Goal: Transaction & Acquisition: Purchase product/service

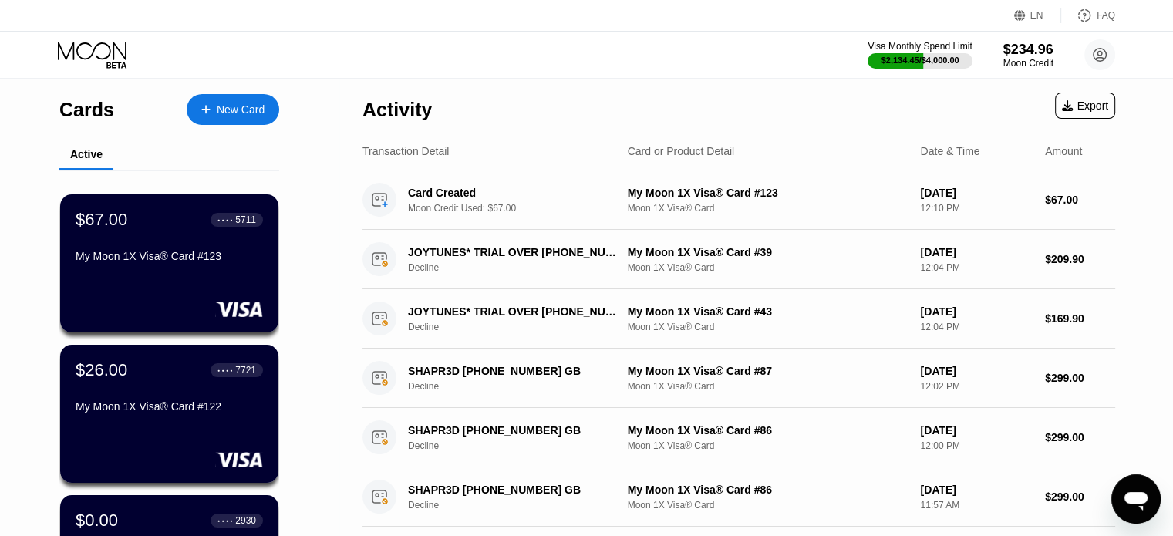
click at [227, 111] on div "New Card" at bounding box center [241, 109] width 48 height 13
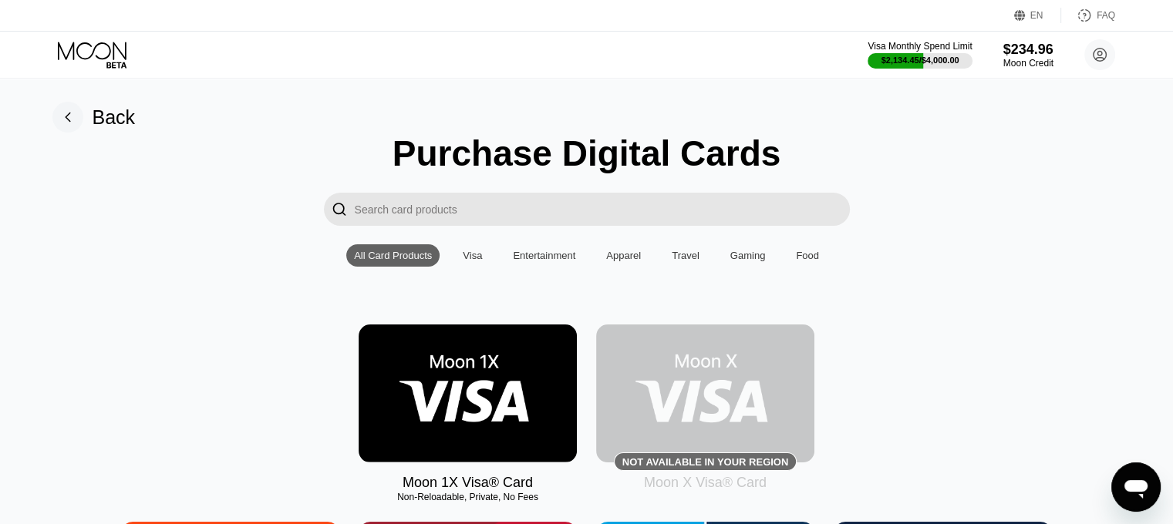
click at [494, 413] on img at bounding box center [468, 394] width 218 height 138
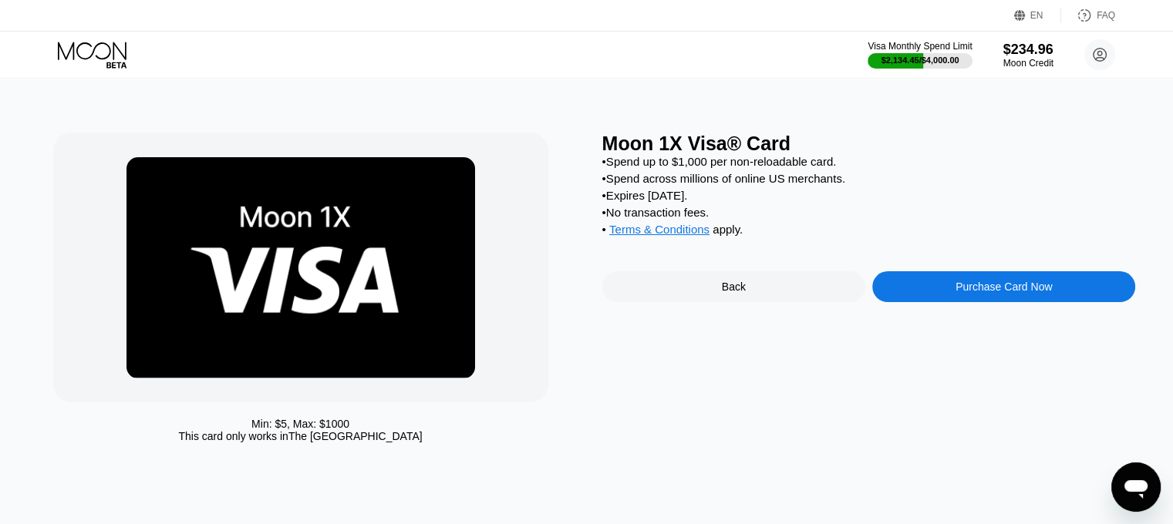
click at [962, 293] on div "Purchase Card Now" at bounding box center [1003, 287] width 96 height 12
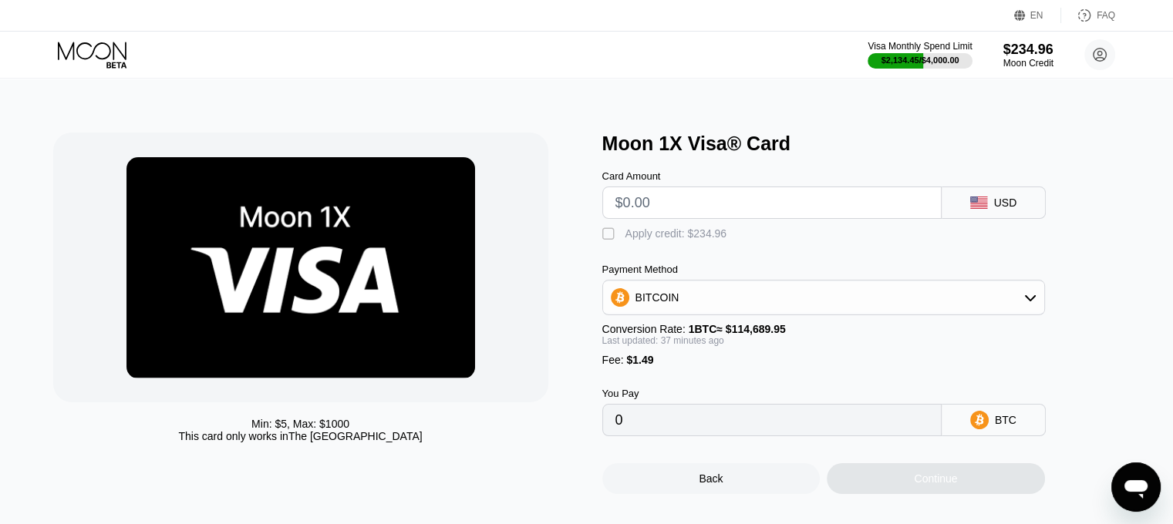
click at [686, 209] on input "text" at bounding box center [771, 202] width 313 height 31
type input "$5"
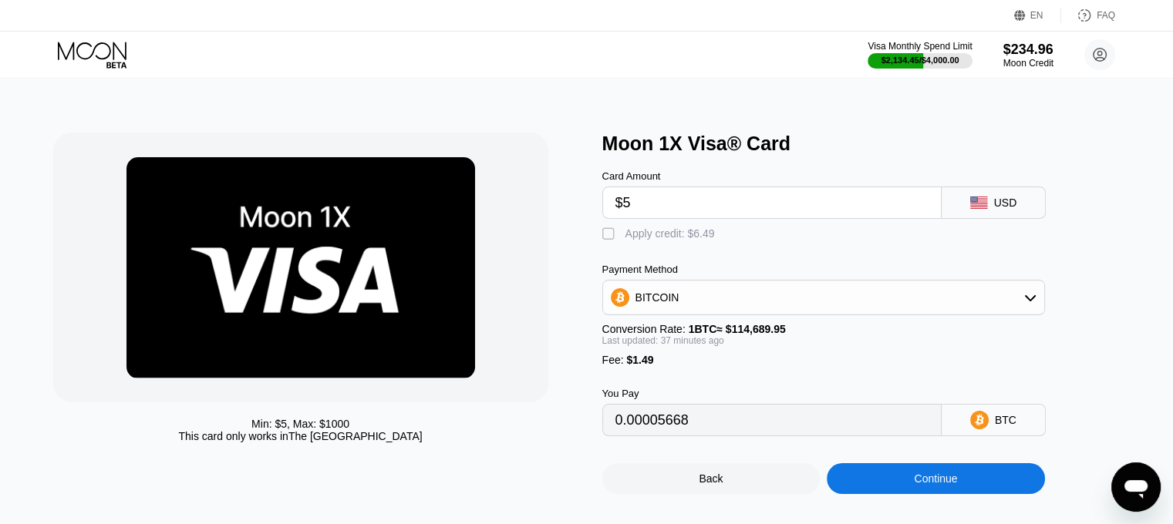
type input "0.00005668"
type input "$50"
type input "0.00044962"
type input "$50"
click at [925, 485] on div "Continue" at bounding box center [935, 479] width 43 height 12
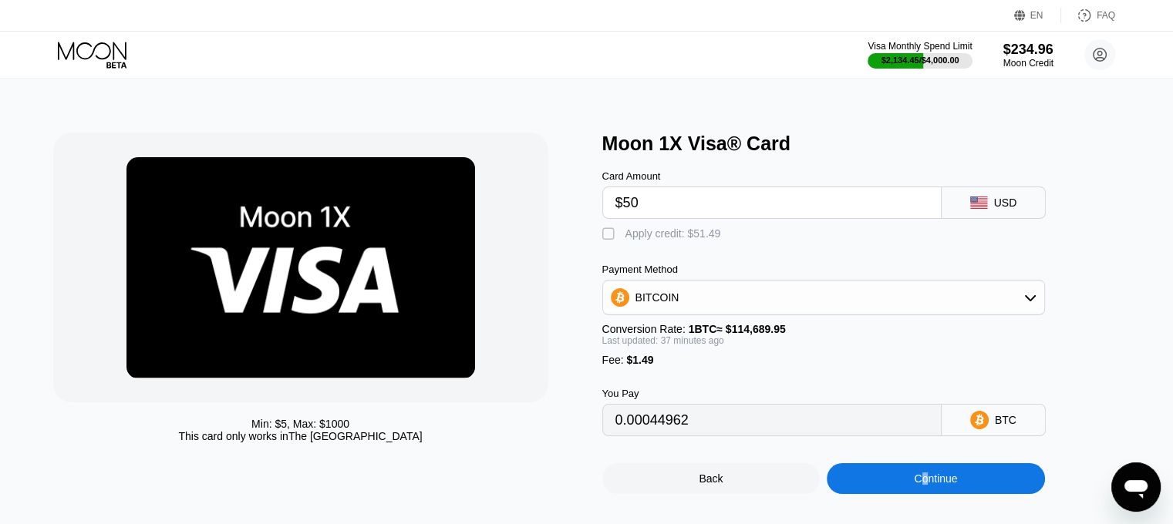
click at [666, 238] on div "Apply credit: $51.49" at bounding box center [673, 233] width 96 height 12
click at [969, 490] on div "Continue" at bounding box center [936, 478] width 218 height 31
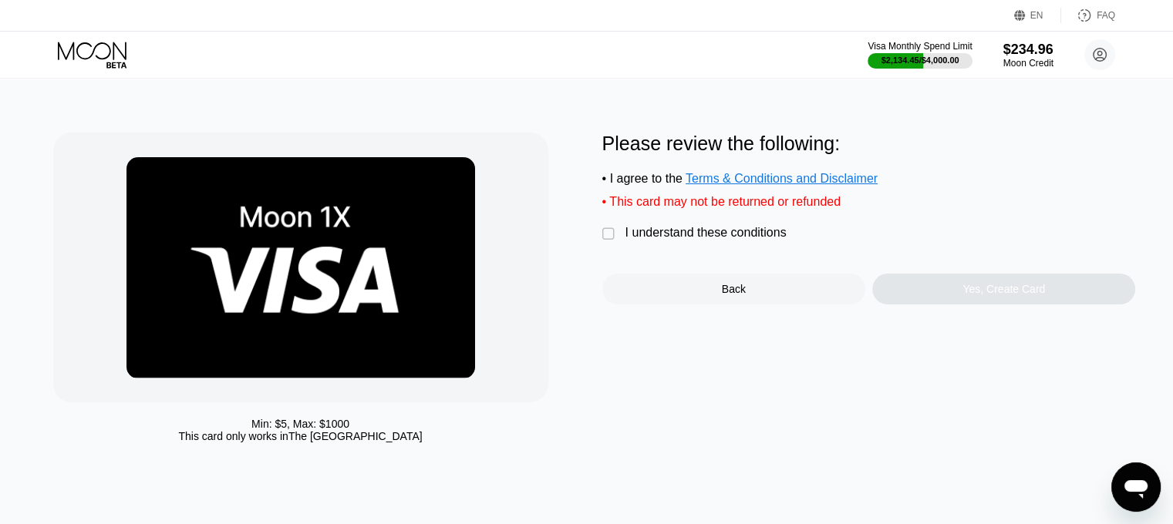
click at [667, 240] on div "I understand these conditions" at bounding box center [705, 233] width 161 height 14
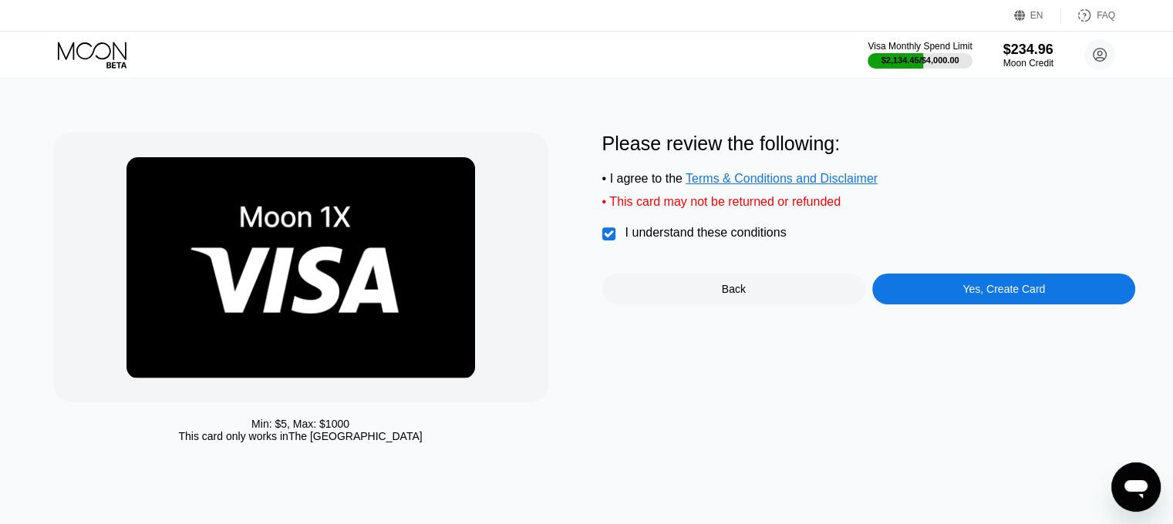
click at [702, 280] on div "Please review the following: • I agree to the Terms & Conditions and Disclaimer…" at bounding box center [869, 219] width 534 height 172
click at [745, 326] on div "Please review the following: • I agree to the Terms & Conditions and Disclaimer…" at bounding box center [869, 292] width 534 height 318
click at [737, 295] on div "Back" at bounding box center [734, 289] width 24 height 12
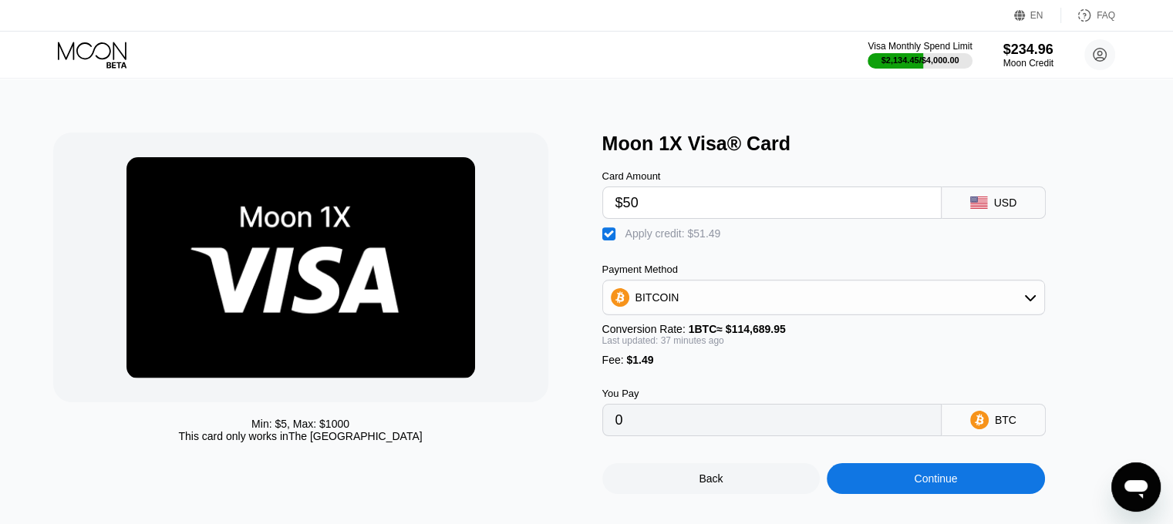
click at [682, 240] on div "Apply credit: $51.49" at bounding box center [673, 233] width 96 height 12
type input "0"
click at [904, 493] on div "Continue" at bounding box center [936, 478] width 218 height 31
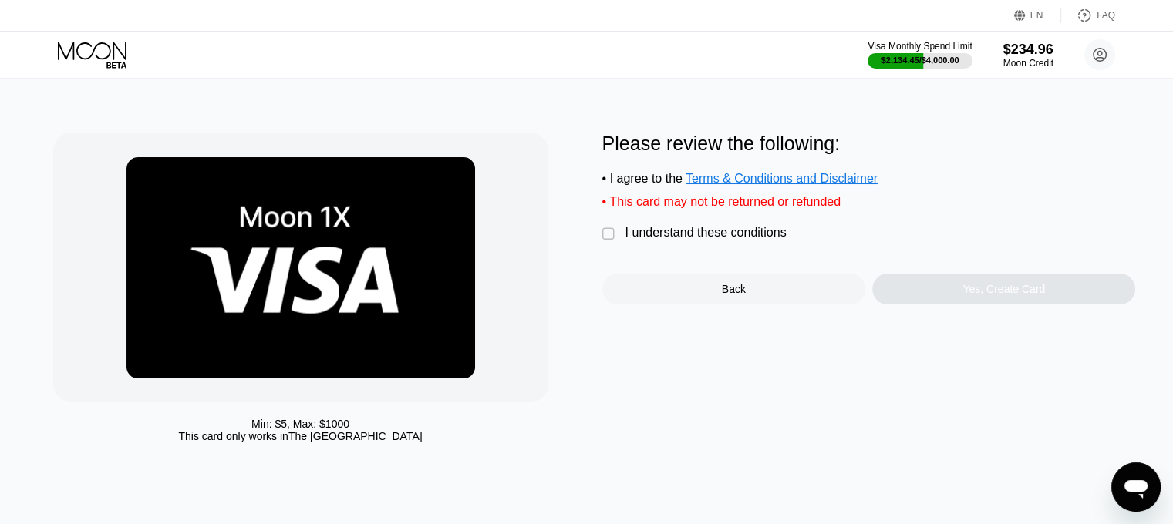
click at [746, 240] on div "I understand these conditions" at bounding box center [705, 233] width 161 height 14
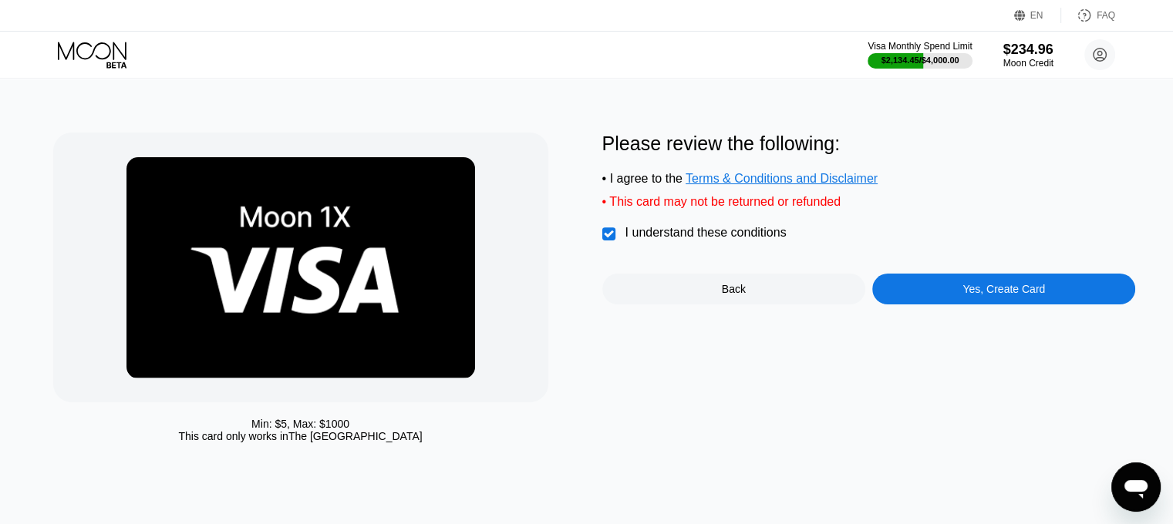
click at [1056, 317] on div "Please review the following: • I agree to the Terms & Conditions and Disclaimer…" at bounding box center [869, 292] width 534 height 318
click at [1036, 291] on div "Yes, Create Card" at bounding box center [1003, 289] width 263 height 31
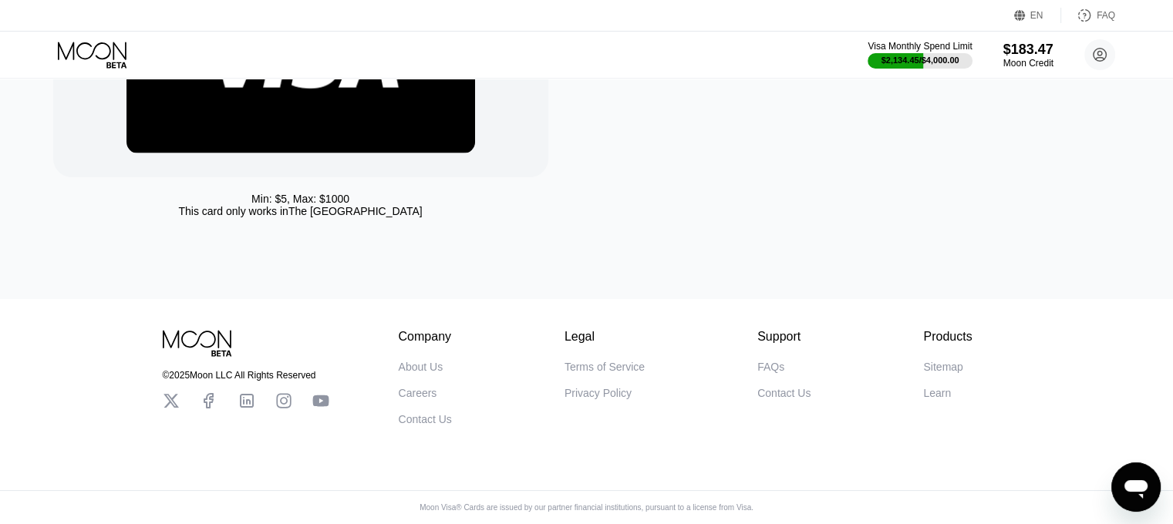
scroll to position [135, 0]
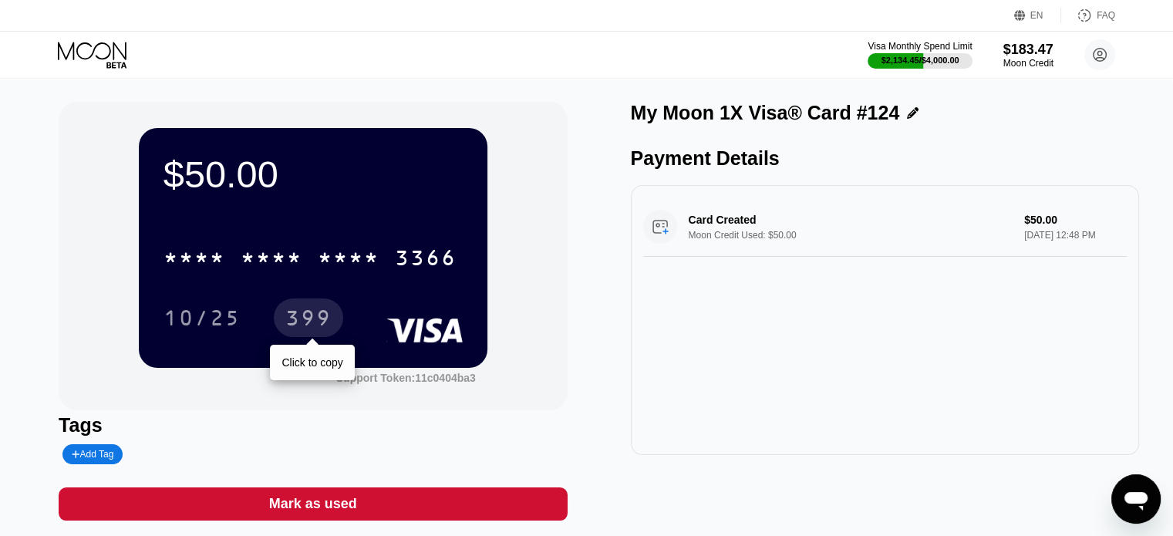
click at [324, 258] on div "* * * *" at bounding box center [349, 260] width 62 height 25
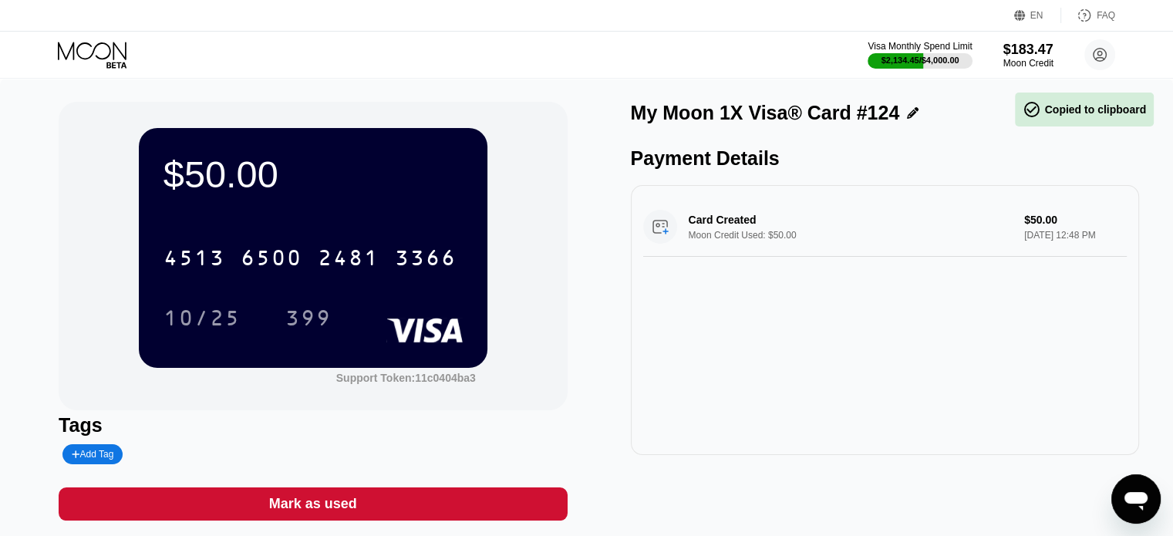
click at [858, 395] on div "Card Created Moon Credit Used: $50.00 $50.00 [DATE] 12:48 PM" at bounding box center [885, 320] width 508 height 270
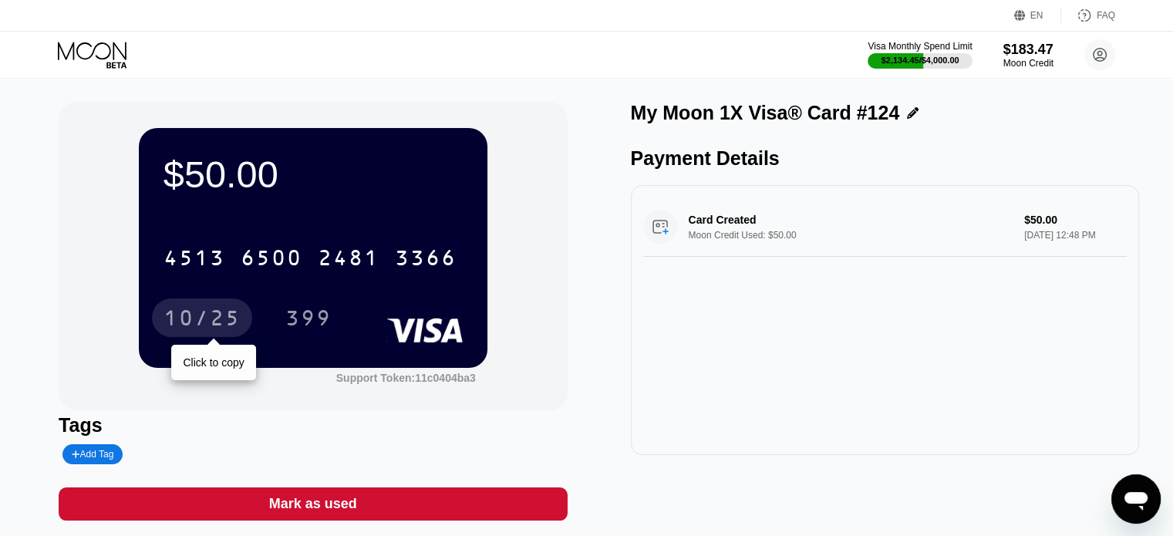
click at [185, 320] on div "10/25" at bounding box center [201, 320] width 77 height 25
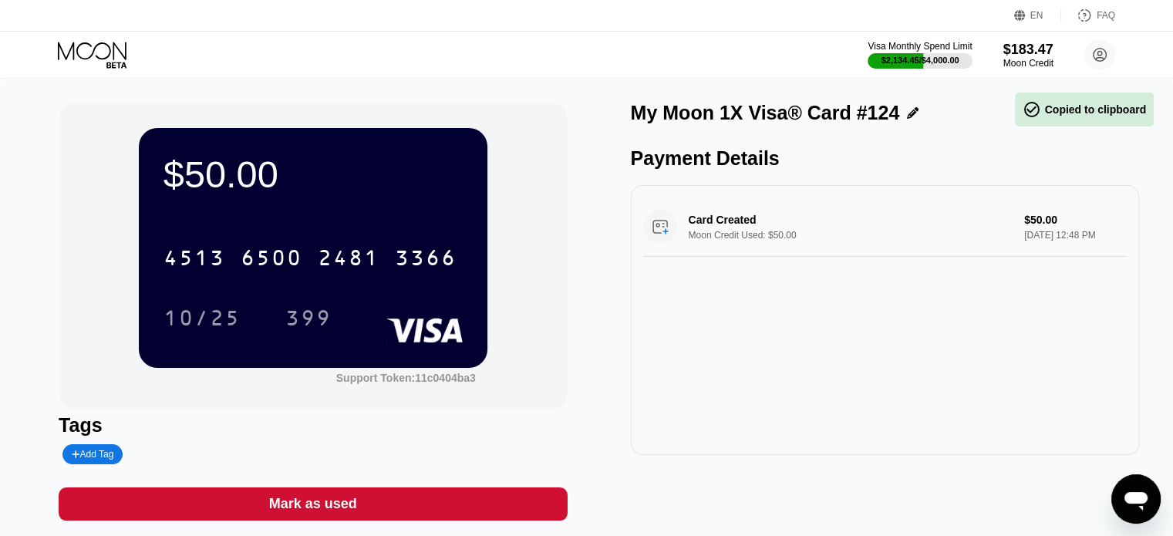
drag, startPoint x: 842, startPoint y: 410, endPoint x: 617, endPoint y: 361, distance: 230.5
click at [842, 410] on div "Card Created Moon Credit Used: $50.00 $50.00 [DATE] 12:48 PM" at bounding box center [885, 320] width 508 height 270
click at [342, 335] on div "399" at bounding box center [319, 317] width 69 height 39
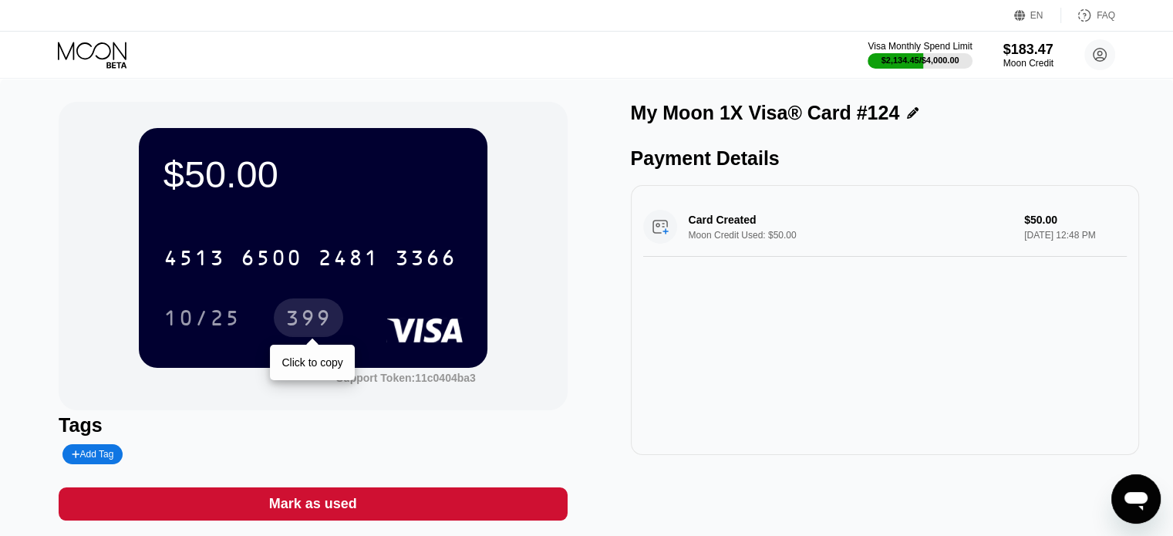
click at [329, 321] on div "399" at bounding box center [308, 320] width 46 height 25
click at [810, 386] on div "Card Created Moon Credit Used: $50.00 $50.00 [DATE] 12:48 PM" at bounding box center [885, 320] width 508 height 270
click at [92, 28] on div "EN Language Select an item Save FAQ" at bounding box center [586, 16] width 1173 height 32
click at [111, 52] on icon at bounding box center [94, 55] width 72 height 27
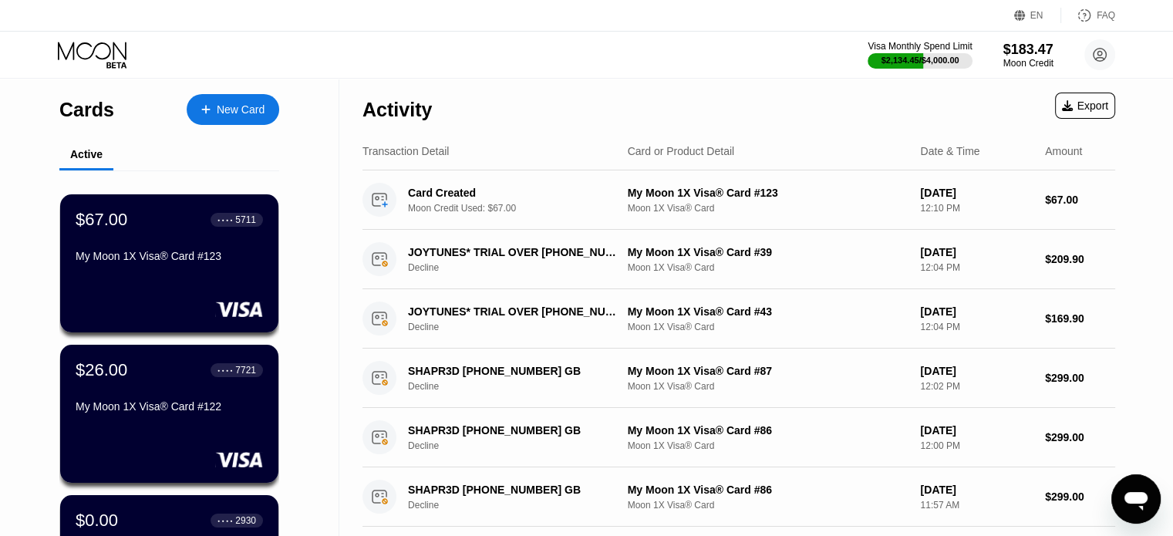
click at [754, 84] on div "Activity Export" at bounding box center [738, 106] width 753 height 54
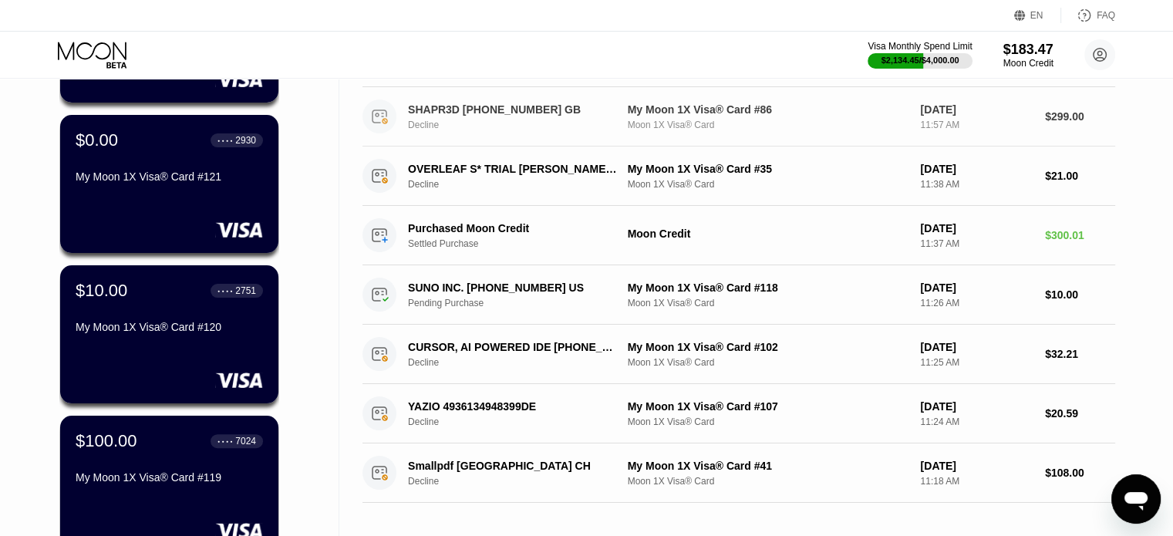
scroll to position [386, 0]
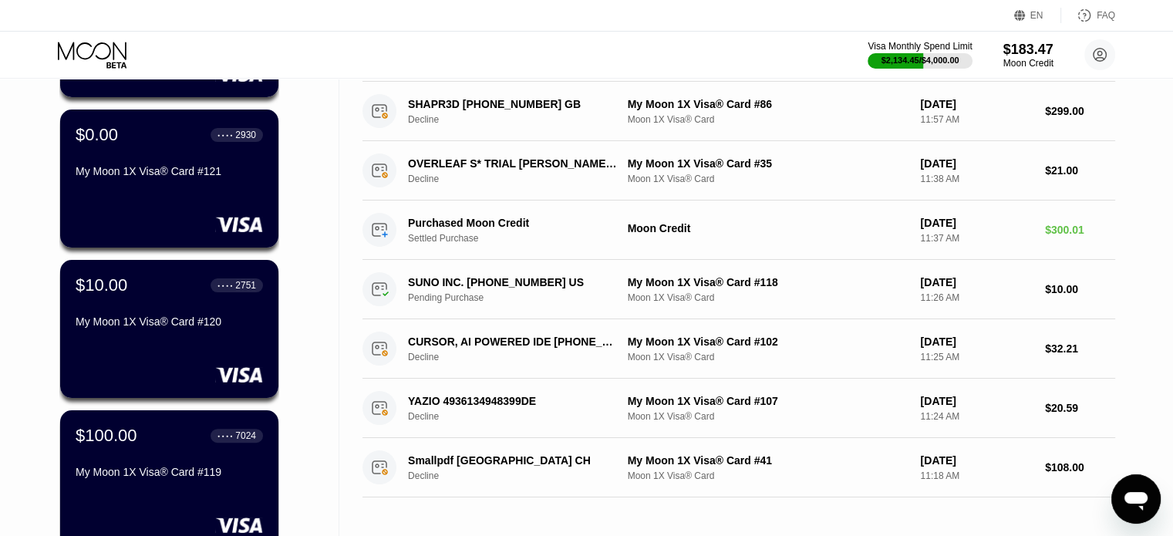
scroll to position [386, 0]
